Goal: Check status: Check status

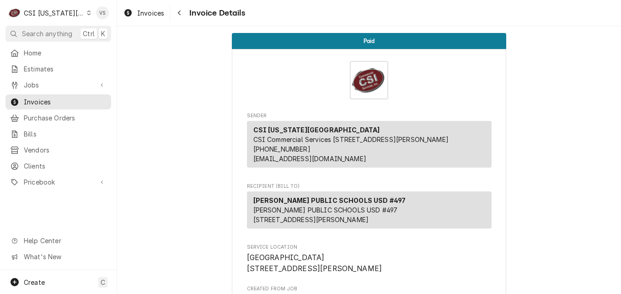
scroll to position [1559, 0]
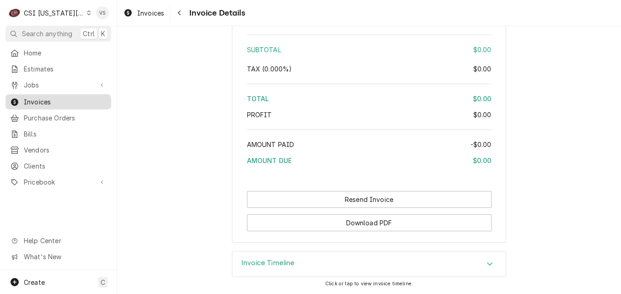
click at [88, 97] on span "Invoices" at bounding box center [65, 102] width 83 height 10
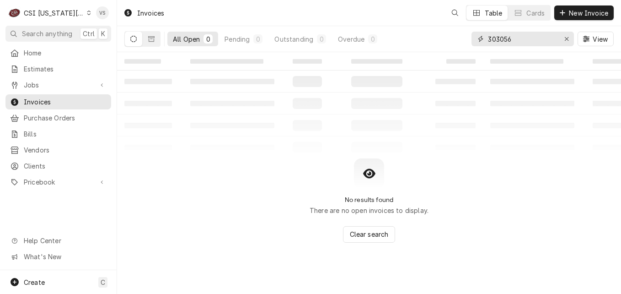
click at [514, 39] on input "303056" at bounding box center [522, 39] width 69 height 15
click at [466, 38] on div "All Open 0 Pending 0 Outstanding 0 Overdue 0 303056 View" at bounding box center [369, 39] width 490 height 26
click at [149, 42] on button "Dynamic Content Wrapper" at bounding box center [151, 39] width 17 height 15
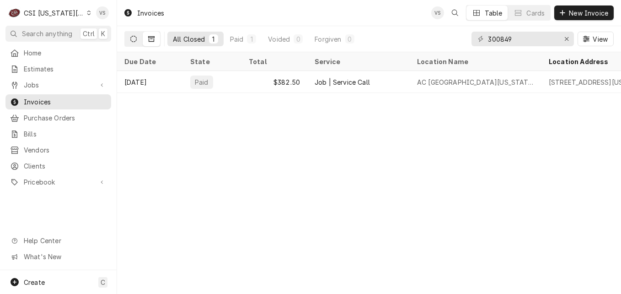
click at [132, 41] on icon "Dynamic Content Wrapper" at bounding box center [133, 39] width 6 height 6
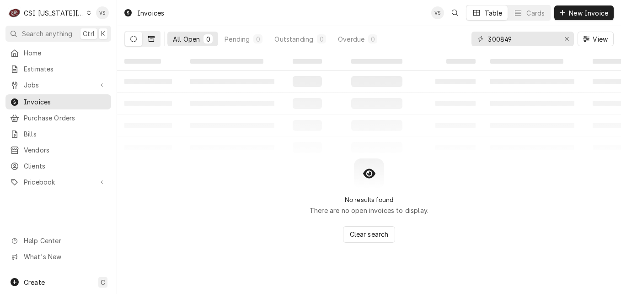
click at [158, 38] on button "Dynamic Content Wrapper" at bounding box center [151, 39] width 17 height 15
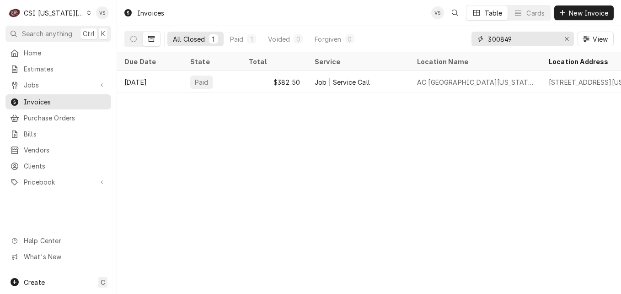
drag, startPoint x: 521, startPoint y: 40, endPoint x: 473, endPoint y: 41, distance: 48.5
click at [473, 41] on div "300849" at bounding box center [523, 39] width 102 height 15
type input "301193"
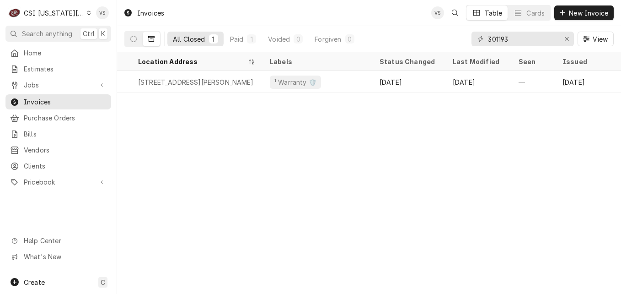
click at [296, 99] on div "Invoices VS Table Cards New Invoice All Closed 1 Paid 1 Voided 0 Forgiven 0 301…" at bounding box center [369, 147] width 504 height 294
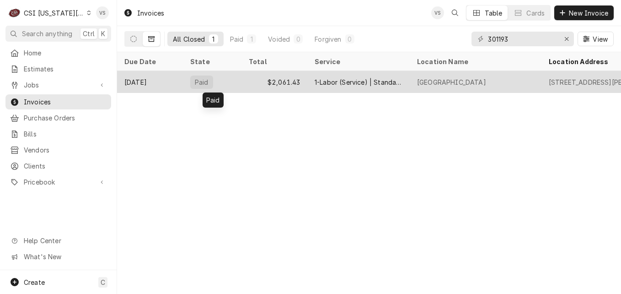
click at [241, 79] on div "Paid" at bounding box center [212, 82] width 59 height 22
